Goal: Obtain resource: Obtain resource

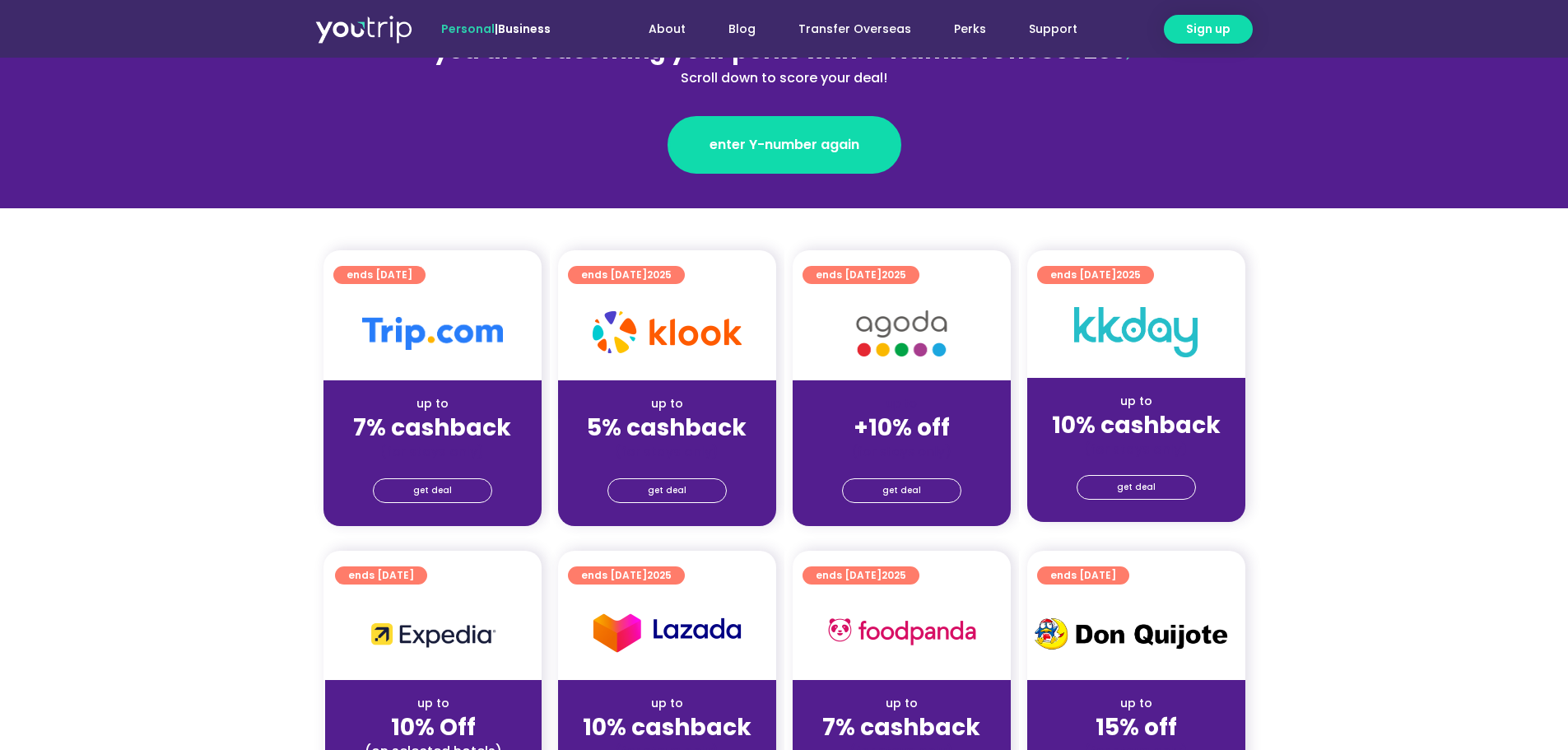
scroll to position [247, 0]
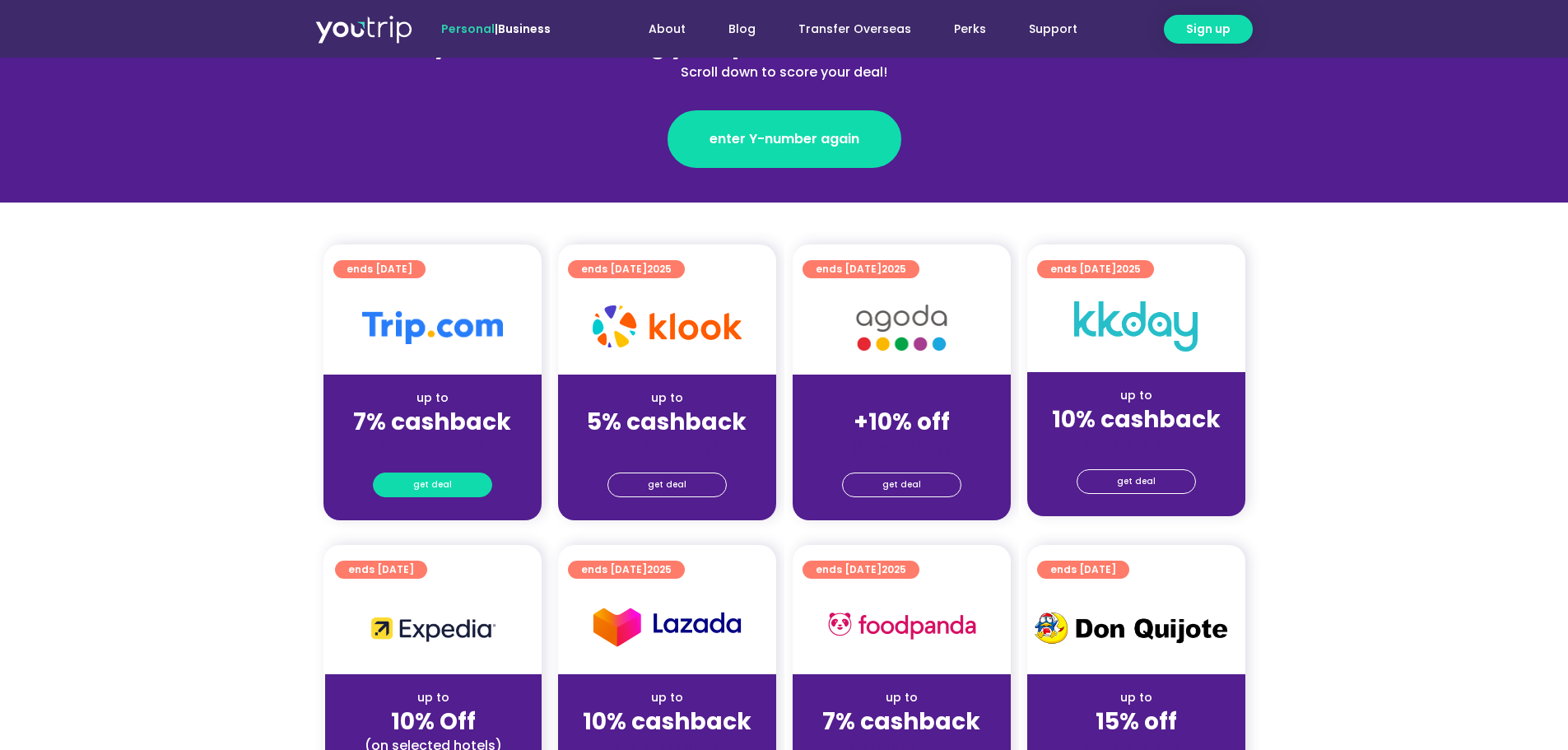
click at [429, 484] on span "get deal" at bounding box center [432, 485] width 39 height 23
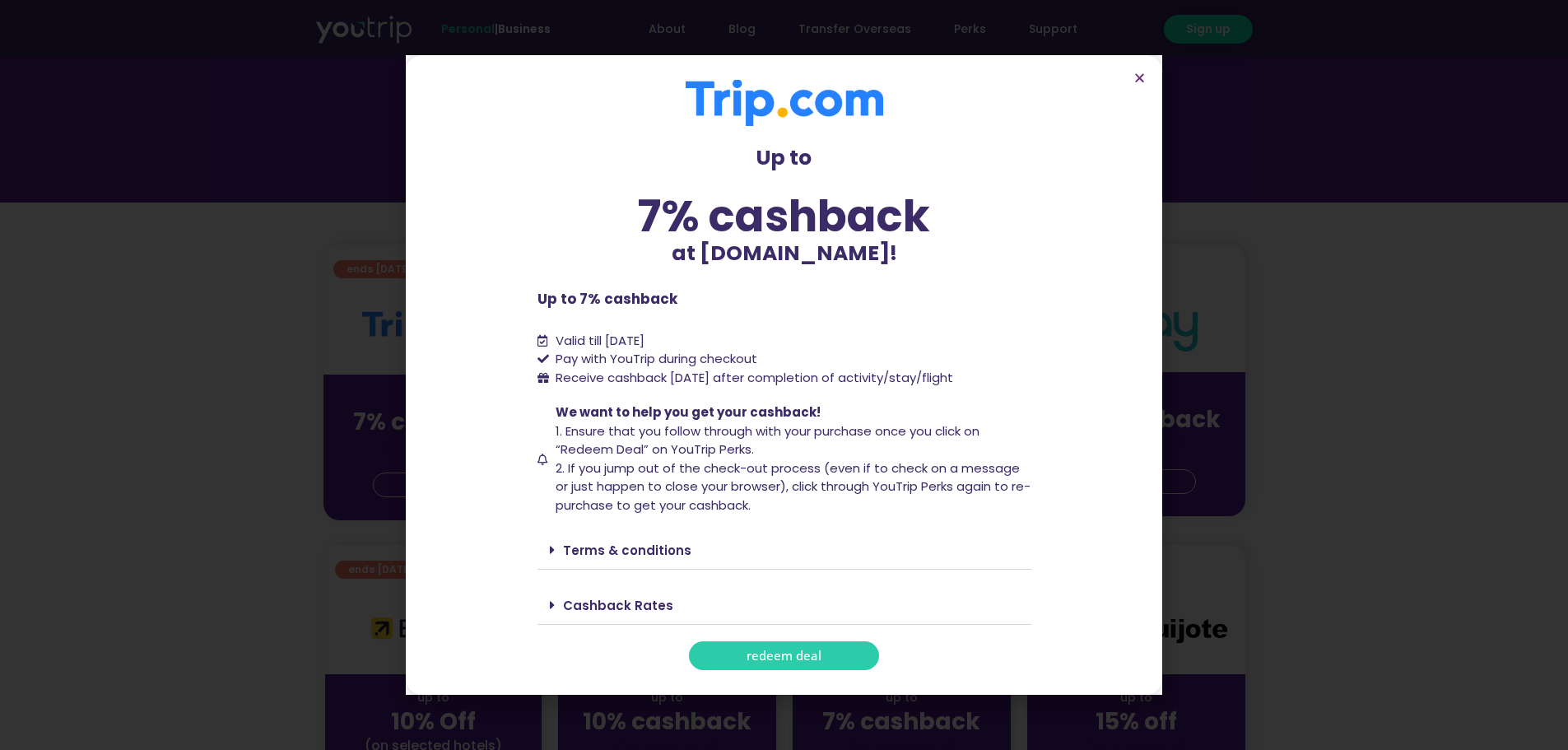
click at [827, 657] on link "redeem deal" at bounding box center [784, 656] width 190 height 29
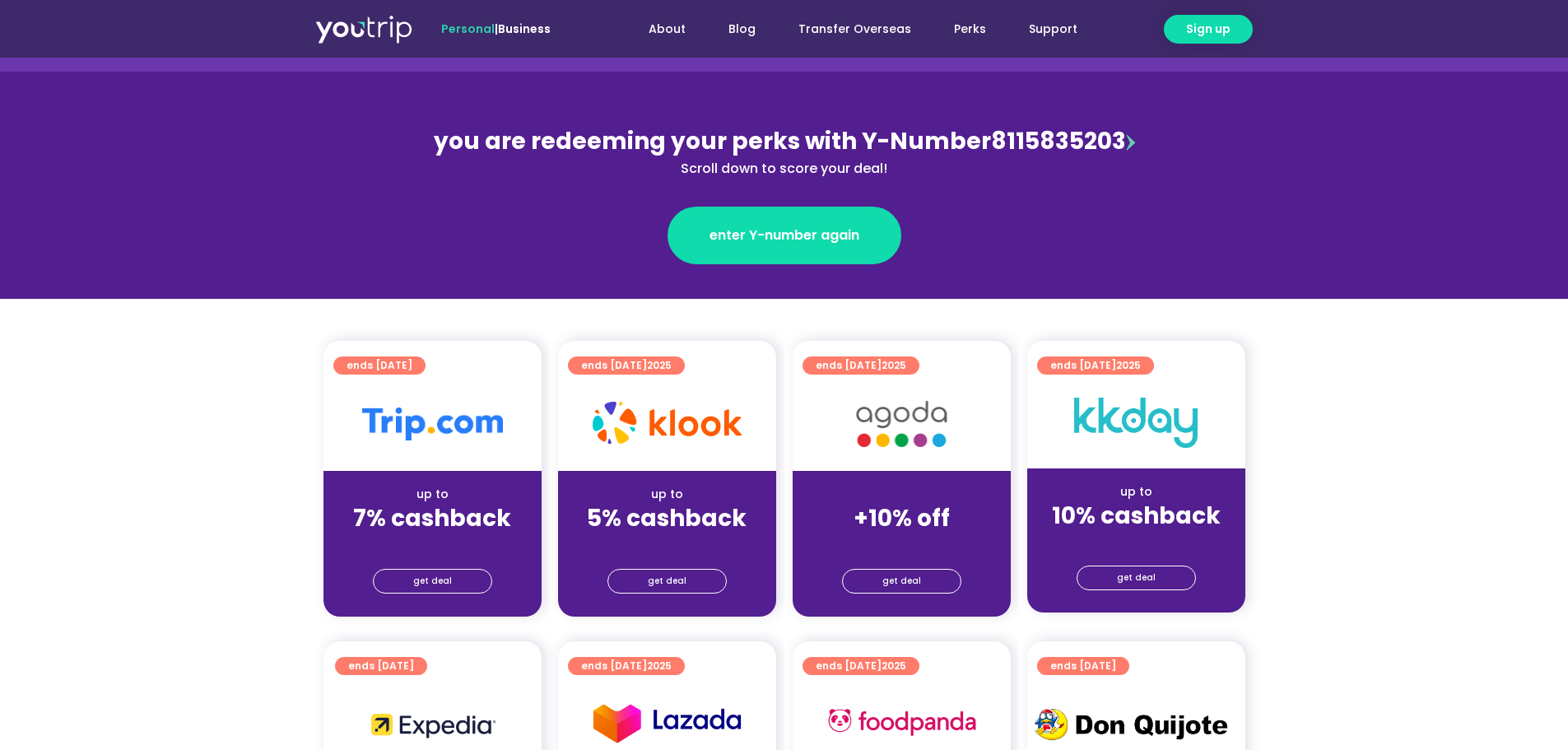
scroll to position [164, 0]
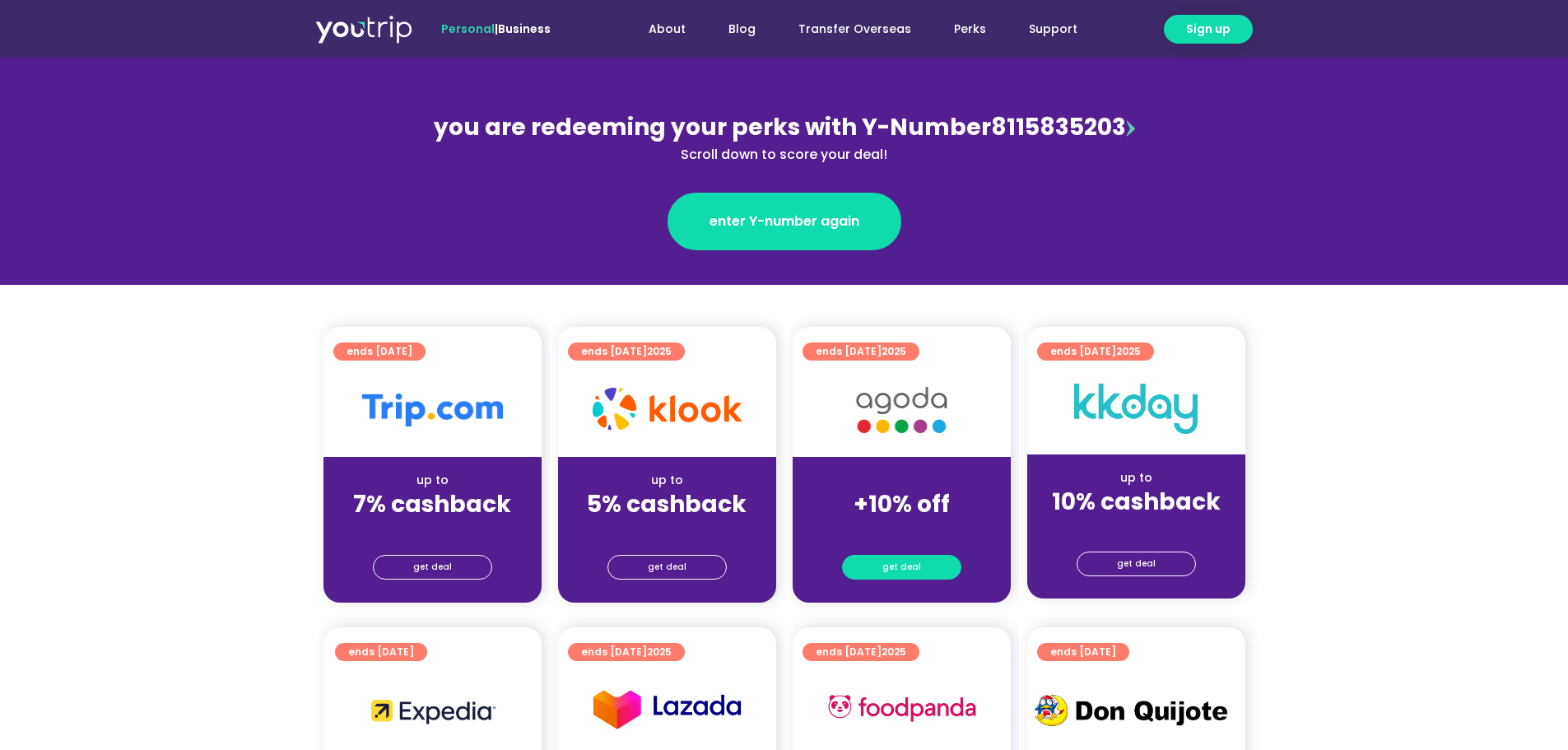
click at [908, 572] on span "get deal" at bounding box center [902, 567] width 39 height 23
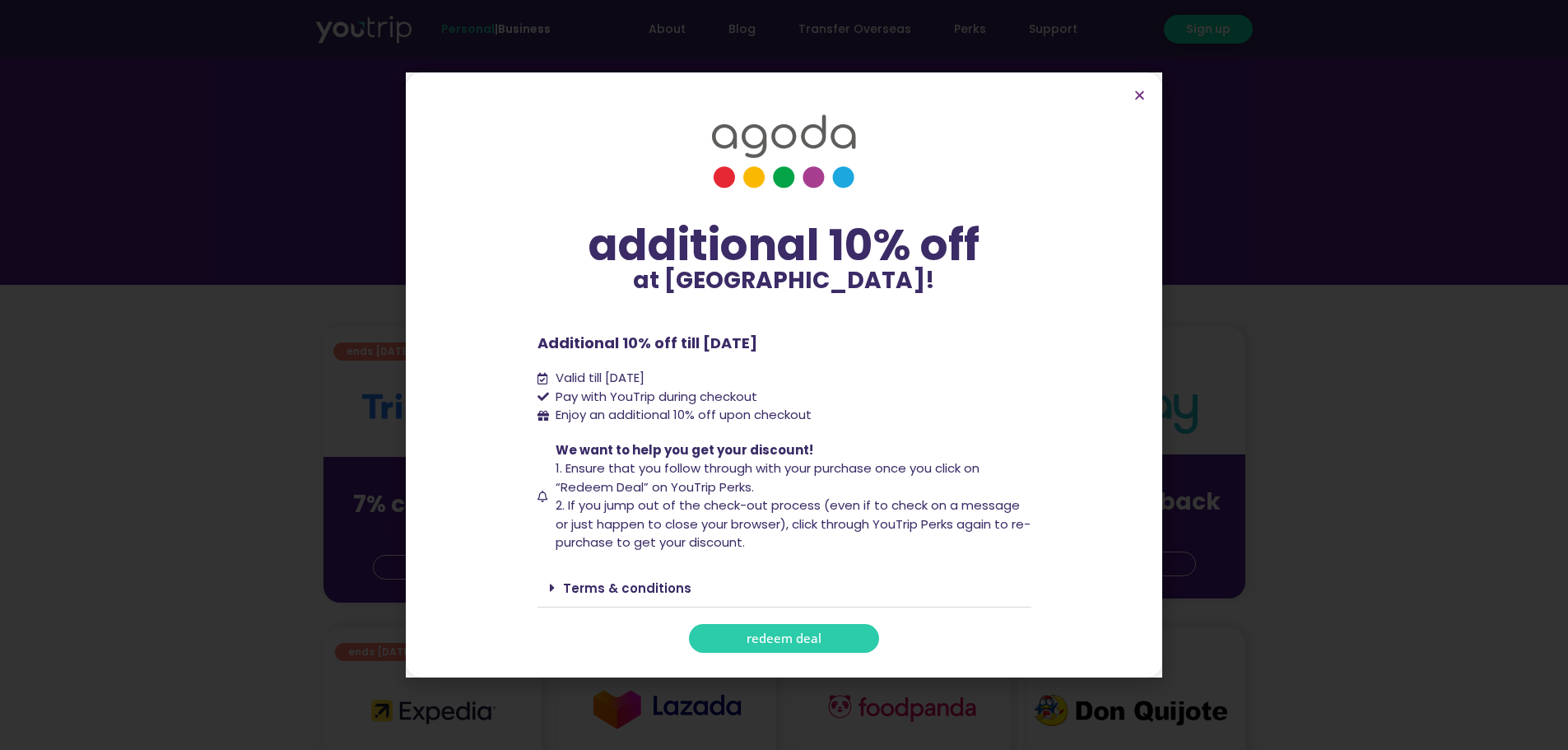
click at [751, 640] on span "redeem deal" at bounding box center [784, 638] width 75 height 12
